Goal: Find specific page/section: Find specific page/section

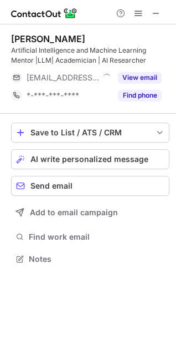
scroll to position [251, 176]
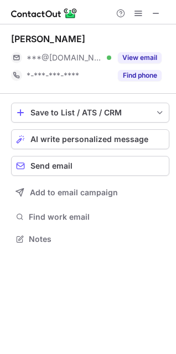
scroll to position [231, 176]
click at [154, 10] on span at bounding box center [156, 13] width 9 height 9
